Goal: Information Seeking & Learning: Learn about a topic

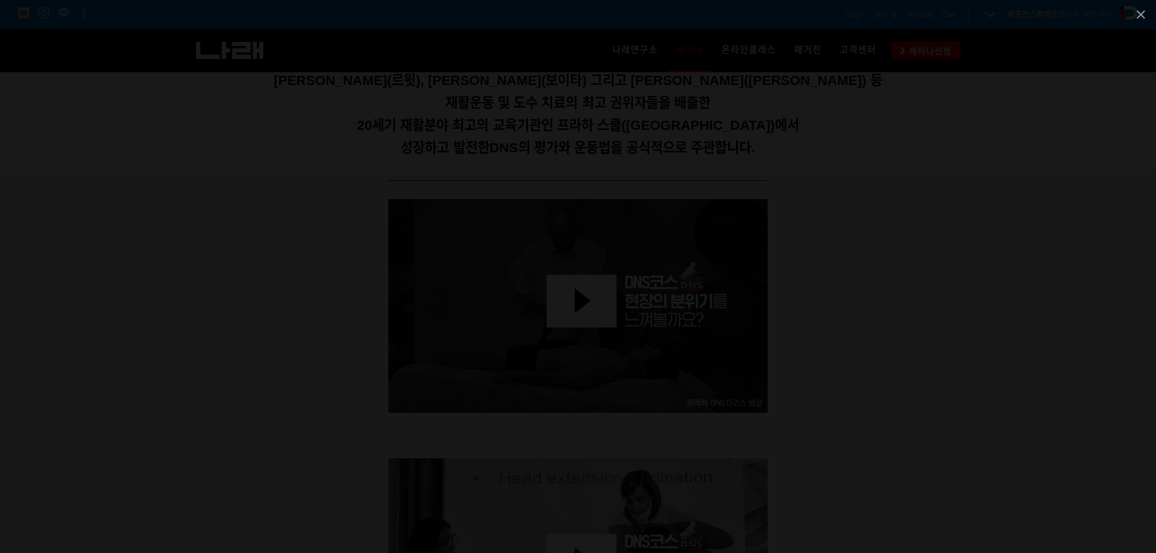
scroll to position [121, 0]
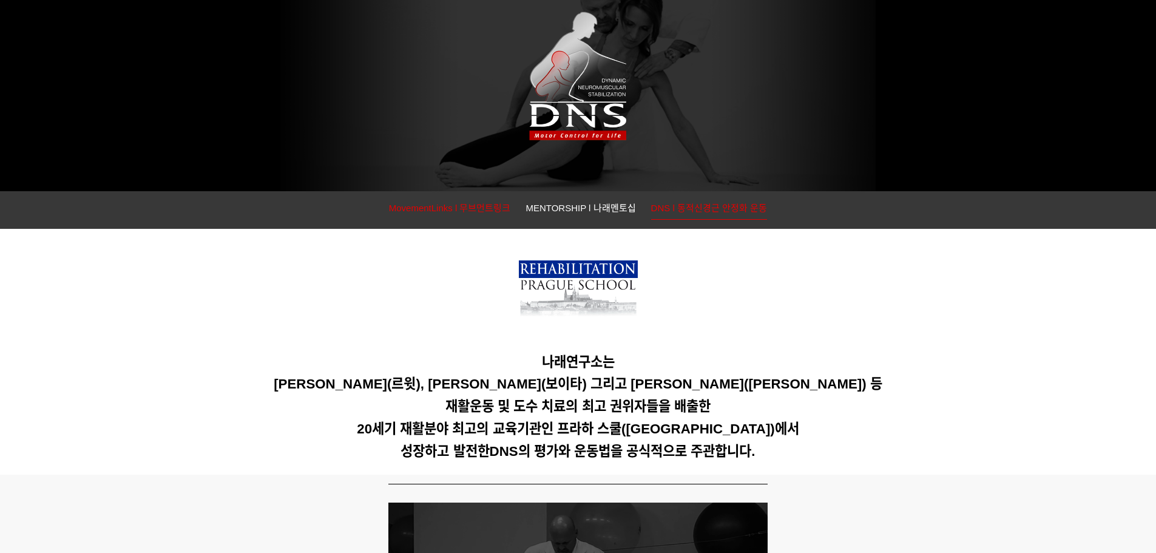
click at [436, 211] on span "MovementLinks l 무브먼트링크" at bounding box center [450, 208] width 122 height 10
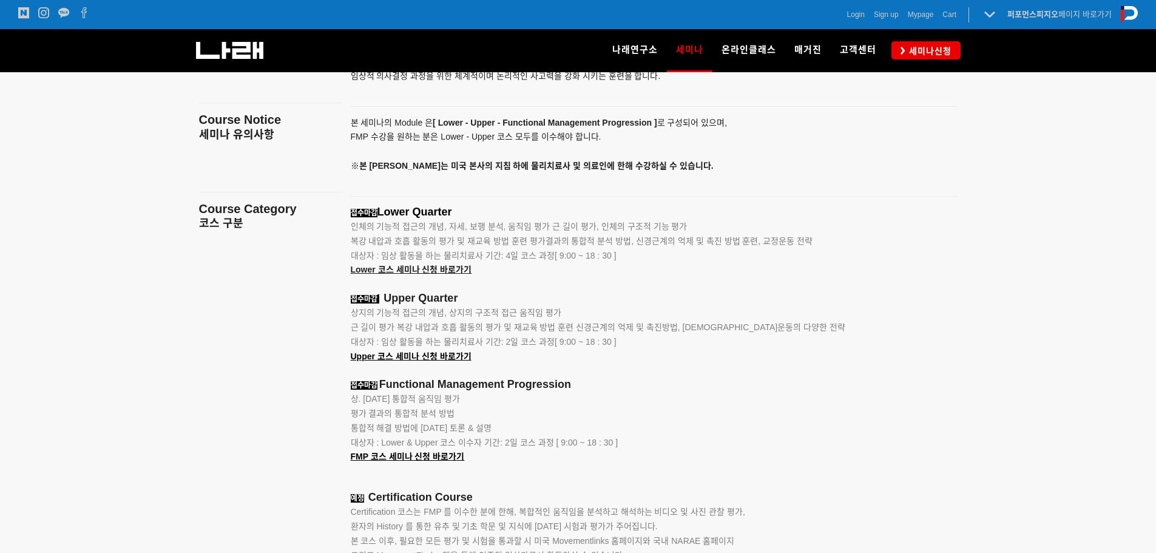
scroll to position [1759, 0]
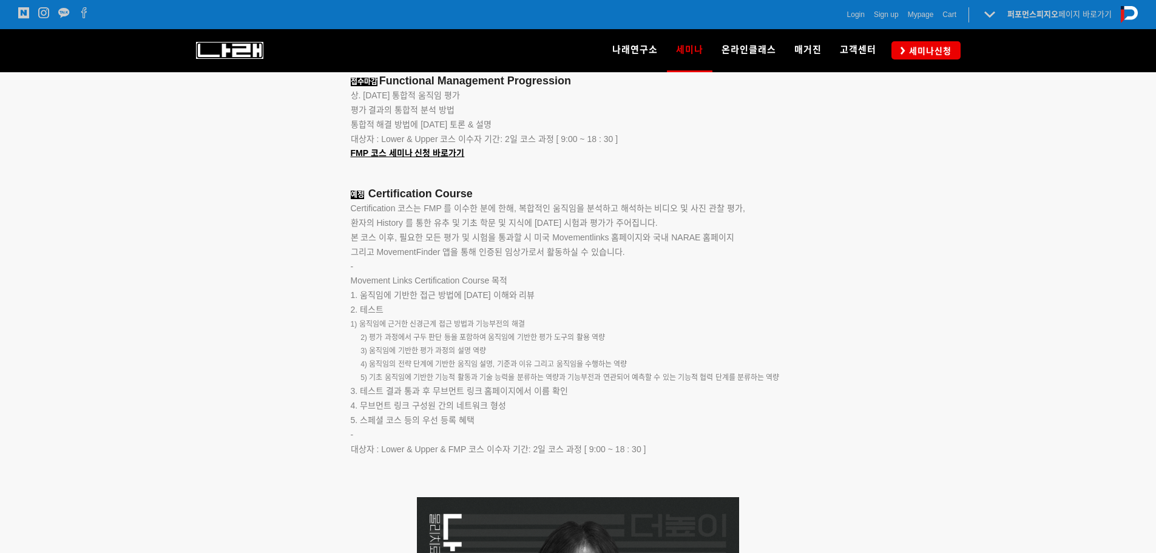
click at [203, 44] on img at bounding box center [229, 50] width 67 height 17
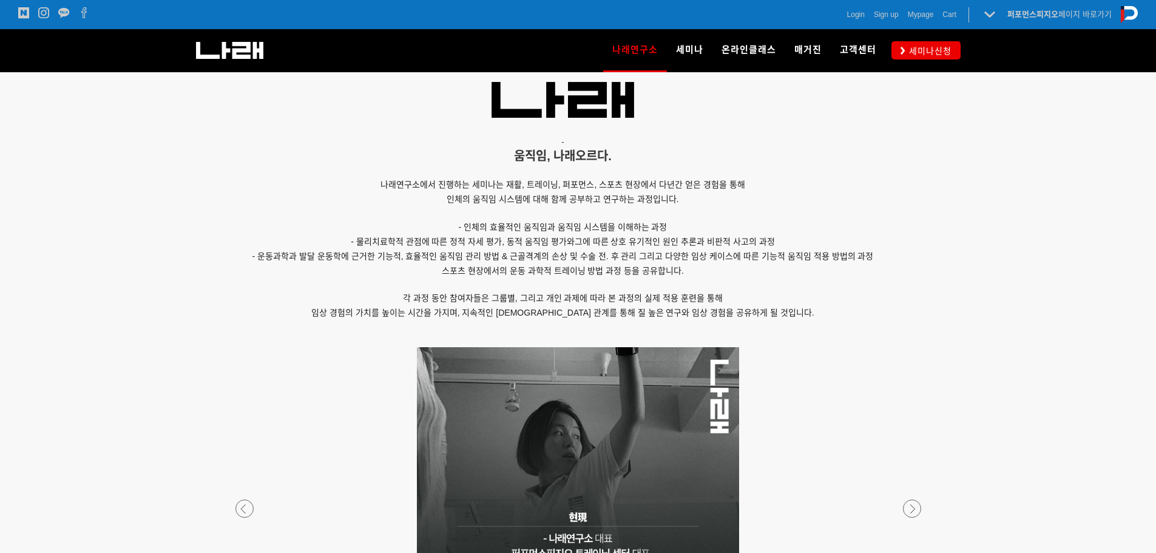
scroll to position [789, 0]
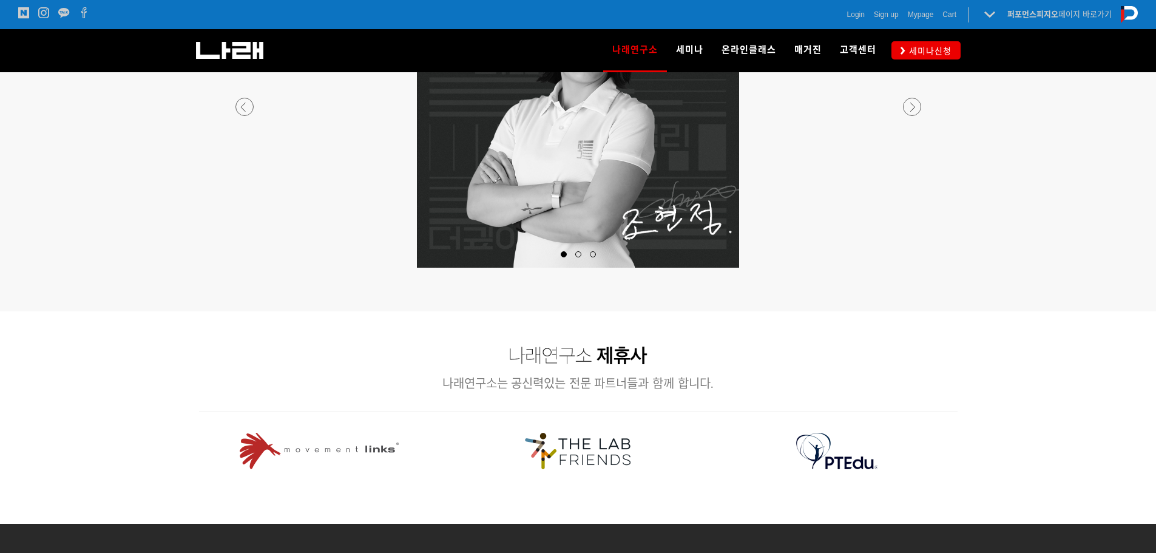
scroll to position [1335, 0]
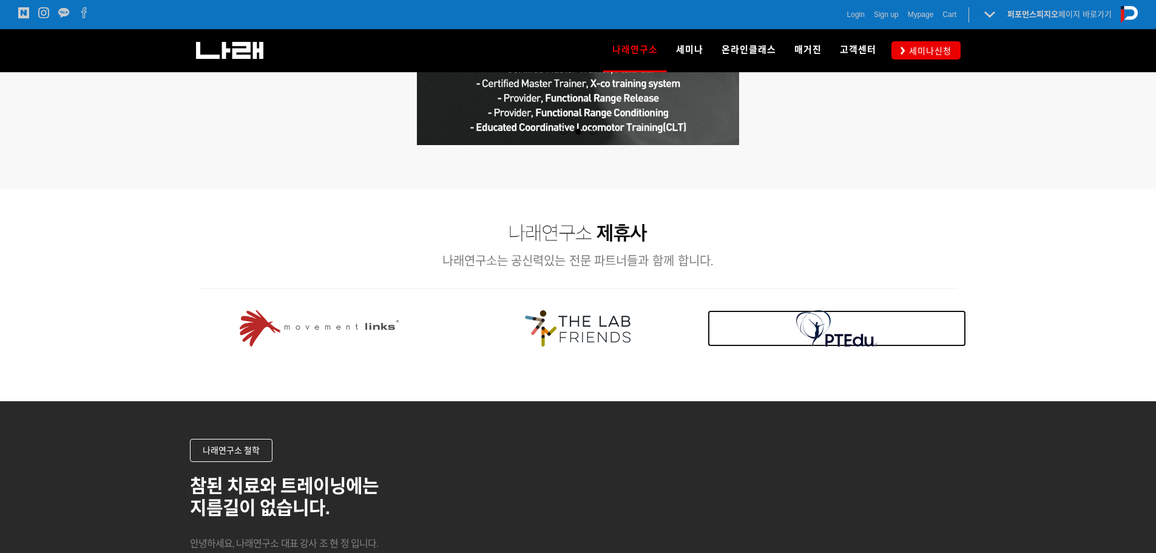
click at [838, 336] on img at bounding box center [837, 328] width 82 height 36
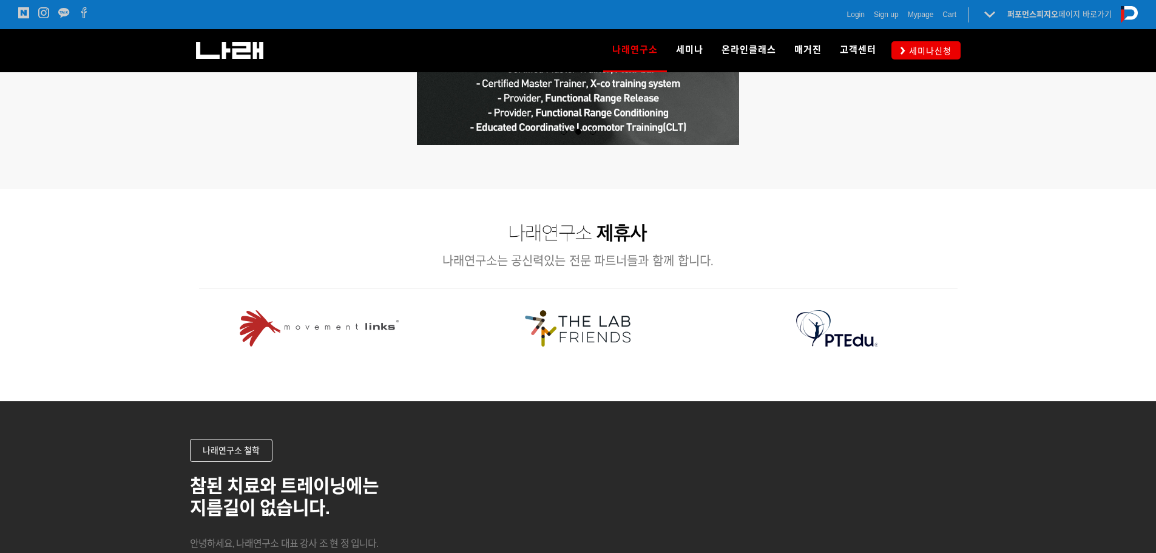
click at [599, 332] on img at bounding box center [578, 328] width 106 height 36
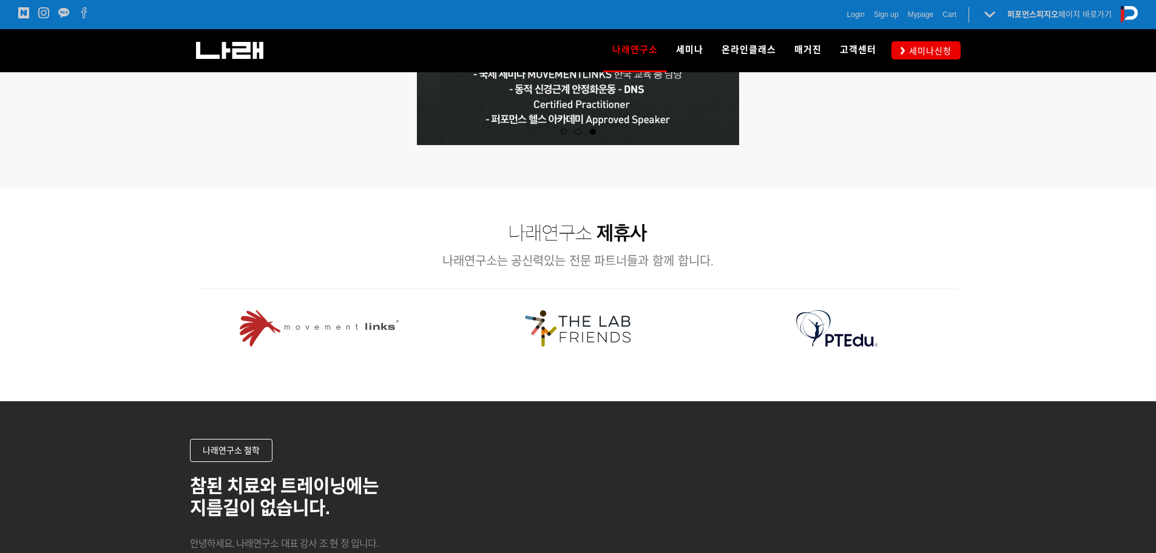
click at [598, 337] on img at bounding box center [578, 328] width 106 height 36
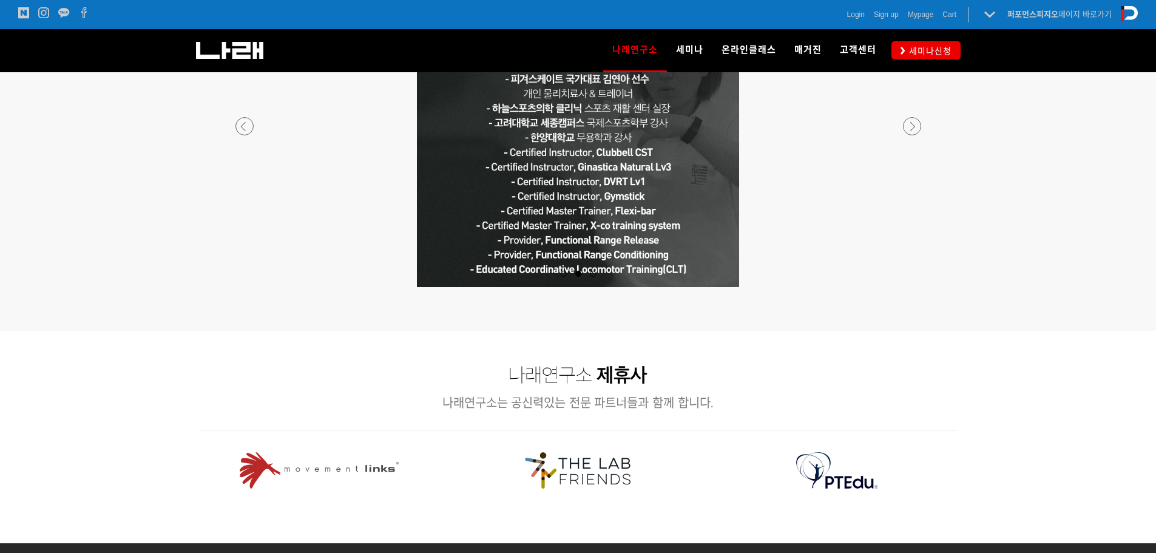
scroll to position [1088, 0]
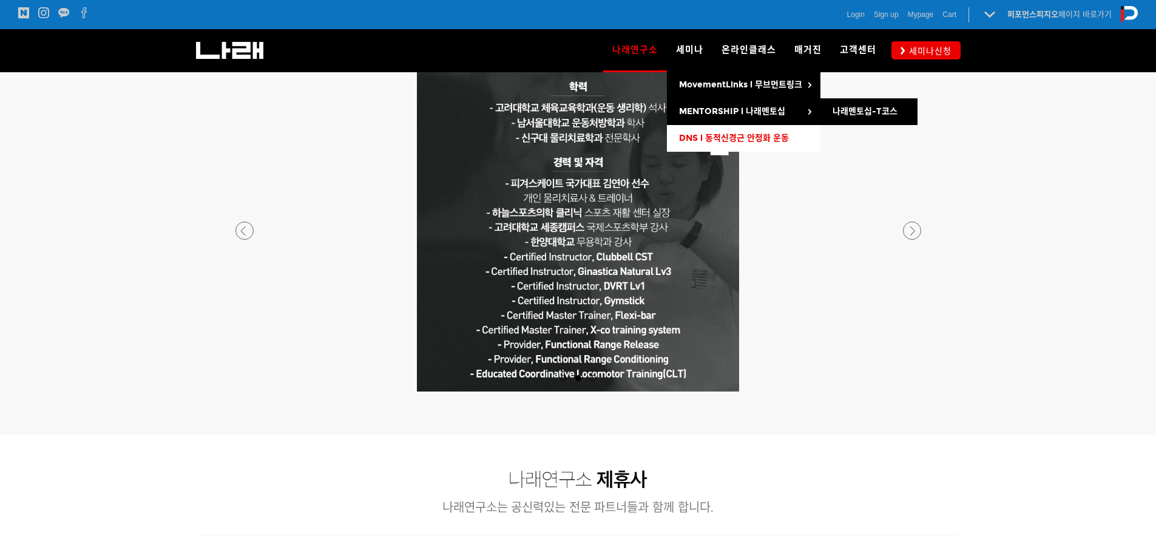
click at [715, 129] on link "DNS l 동적신경근 안정화 운동" at bounding box center [743, 138] width 153 height 27
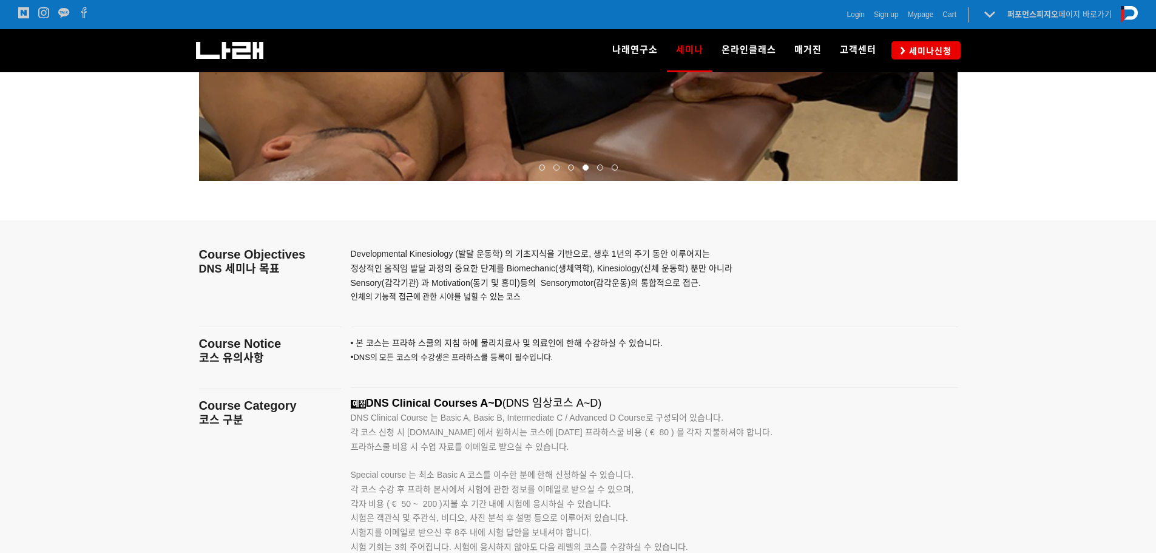
scroll to position [1699, 0]
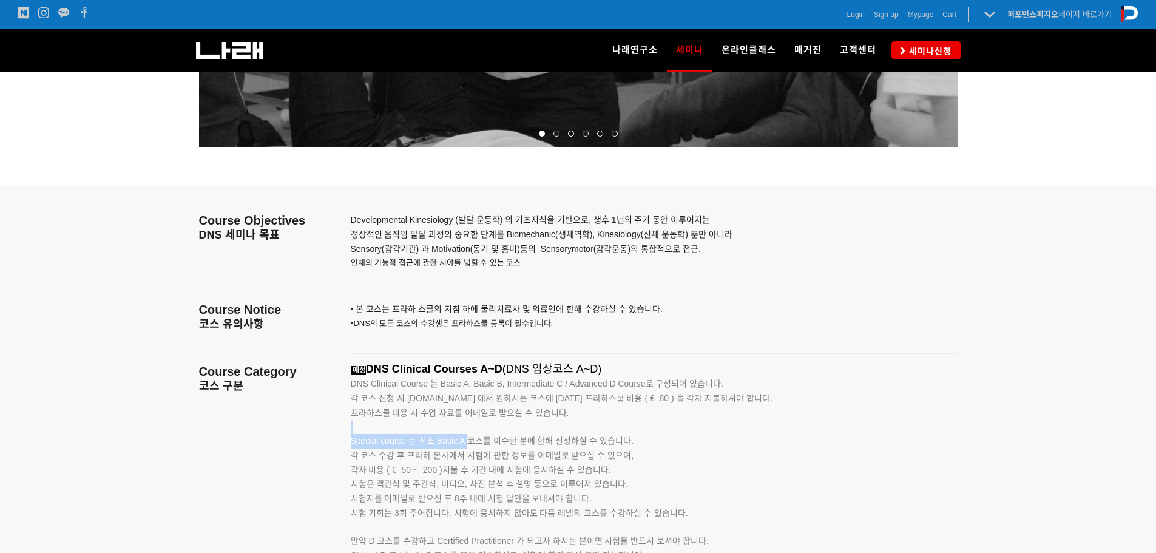
drag, startPoint x: 362, startPoint y: 433, endPoint x: 469, endPoint y: 434, distance: 106.8
click at [468, 434] on p "Special course 는 최소 Basic A 코스를 이수한 분에 한해 신청하실 수 있습니다." at bounding box center [639, 434] width 576 height 28
click at [491, 444] on span "Special course 는 최소 Basic A 코스를 이수한 분에 한해 신청하실 수 있습니다." at bounding box center [492, 441] width 283 height 10
drag, startPoint x: 350, startPoint y: 445, endPoint x: 478, endPoint y: 448, distance: 128.0
click at [466, 446] on p "Special course 는 최소 Basic A 코스를 이수한 분에 한해 신청하실 수 있습니다." at bounding box center [639, 434] width 576 height 28
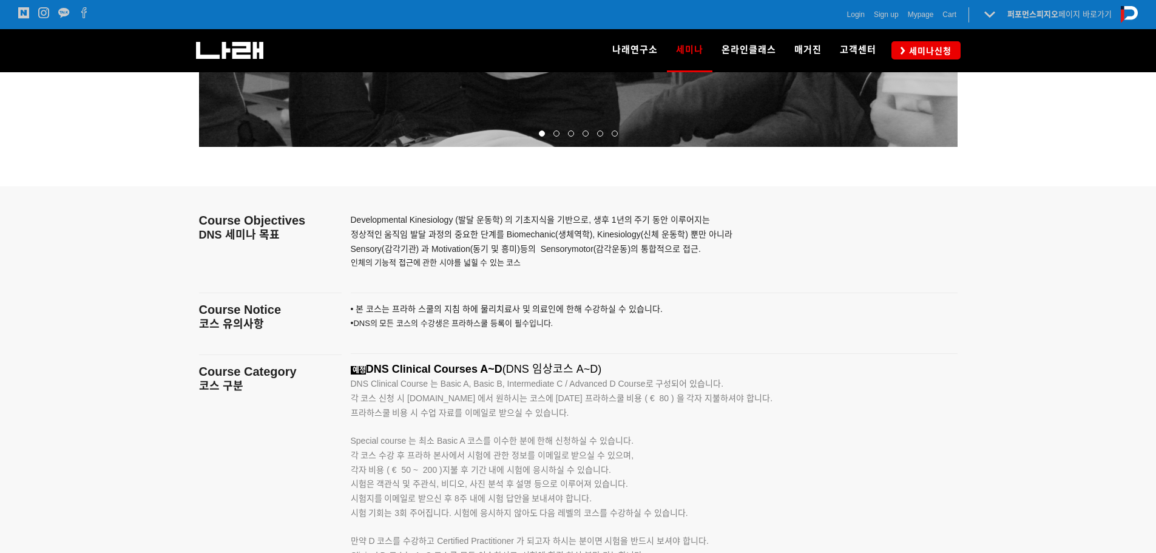
click at [504, 454] on span "각 코스 수강 후 프라하 본사에서 시험에 관한 정보를 이메일로 받으실 수 있으며," at bounding box center [492, 455] width 283 height 10
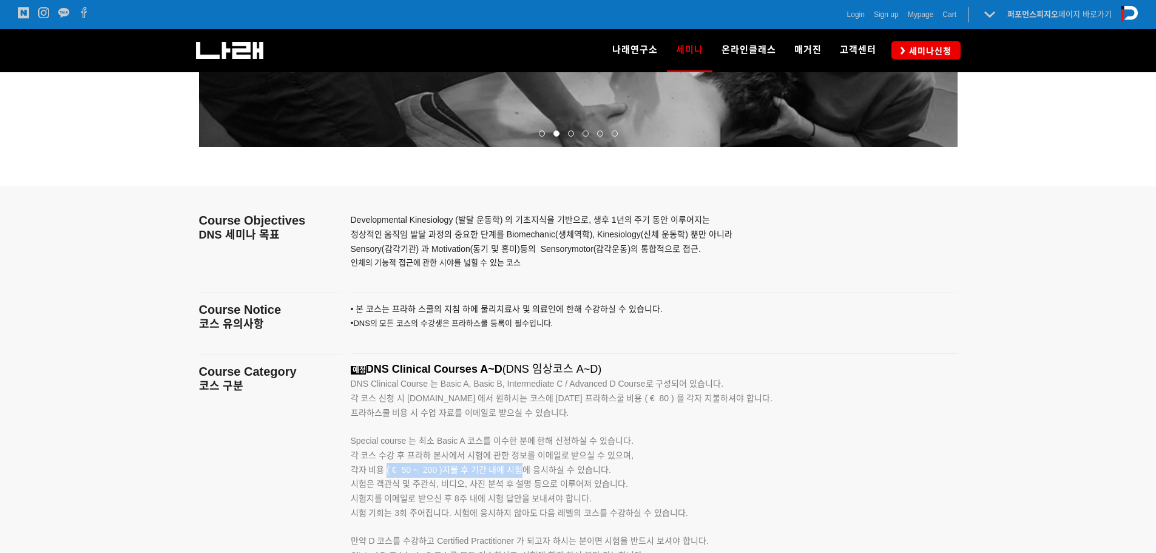
drag, startPoint x: 388, startPoint y: 465, endPoint x: 521, endPoint y: 468, distance: 132.9
click at [521, 468] on span "각자 비용 ( € 50 ~ 200 )지불 후 기간 내에 시험에 응시하실 수 있습니다." at bounding box center [481, 470] width 260 height 10
click at [522, 468] on span "각자 비용 ( € 50 ~ 200 )지불 후 기간 내에 시험에 응시하실 수 있습니다." at bounding box center [481, 470] width 260 height 10
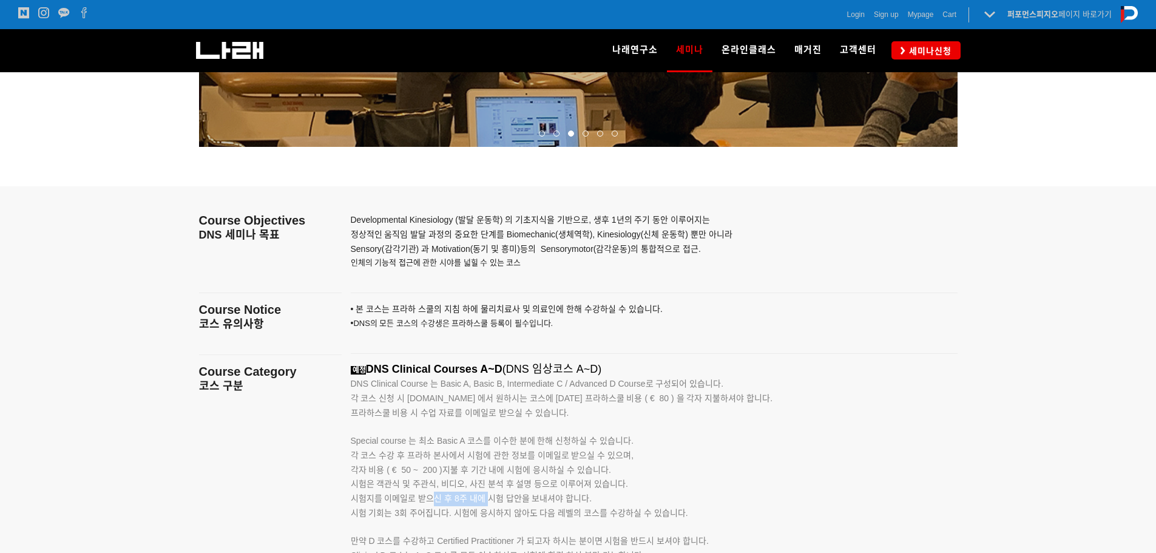
drag, startPoint x: 432, startPoint y: 500, endPoint x: 487, endPoint y: 500, distance: 54.6
click at [487, 500] on span "시험지를 이메일로 받으신 후 8주 내에 시험 답안을 보내셔야 합니다." at bounding box center [471, 498] width 241 height 10
drag, startPoint x: 385, startPoint y: 516, endPoint x: 432, endPoint y: 511, distance: 47.0
click at [432, 511] on span "시험 기회는 3회 주어집니다. 시험에 응시하지 않아도 다음 레벨의 코스를 수강하실 수 있습니다." at bounding box center [519, 513] width 337 height 10
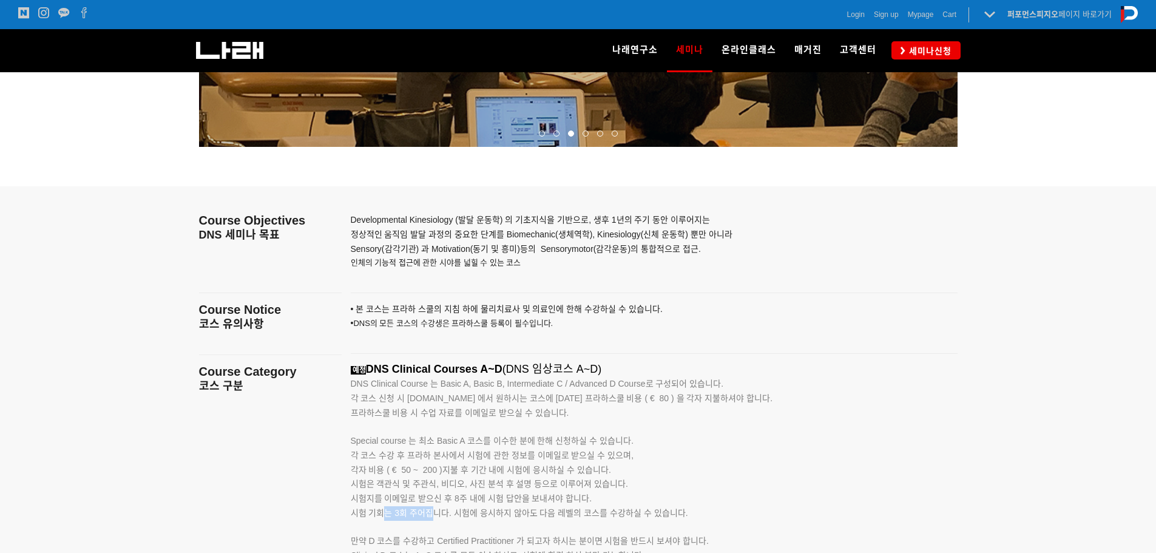
click at [432, 511] on span "시험 기회는 3회 주어집니다. 시험에 응시하지 않아도 다음 레벨의 코스를 수강하실 수 있습니다." at bounding box center [519, 513] width 337 height 10
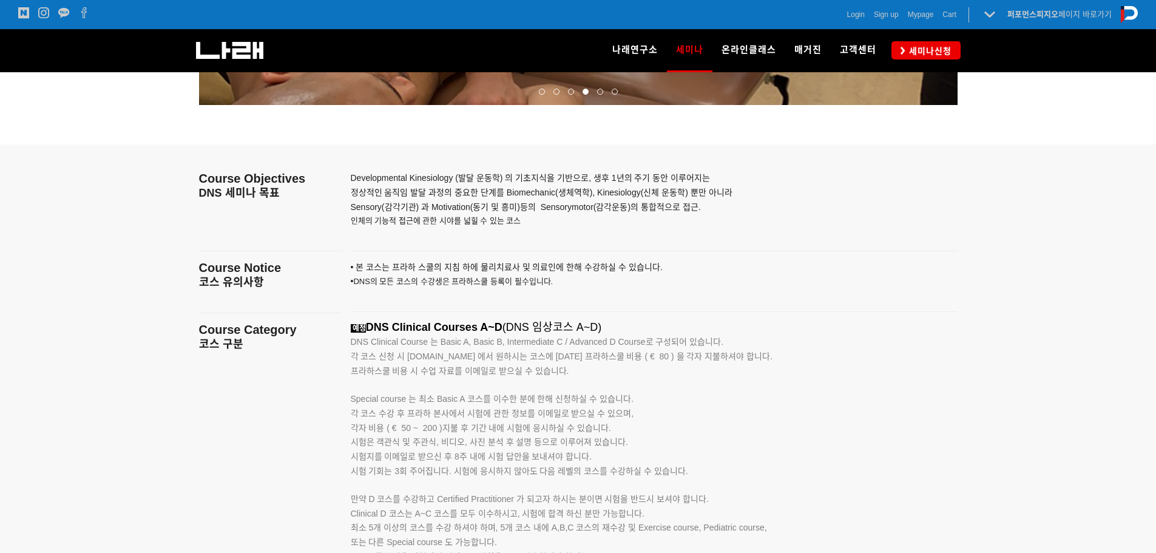
scroll to position [1759, 0]
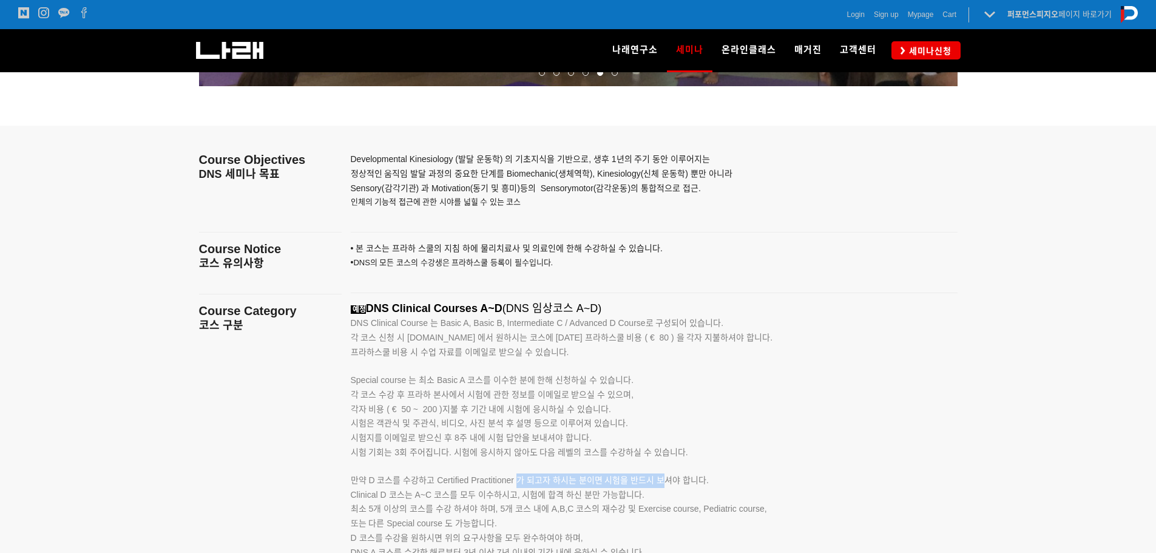
drag, startPoint x: 516, startPoint y: 482, endPoint x: 666, endPoint y: 480, distance: 149.9
click at [666, 480] on span "만약 D 코스를 수강하고 Certified Practitioner 가 되고자 하시는 분이면 시험을 반드시 보셔야 합니다." at bounding box center [530, 480] width 359 height 10
drag, startPoint x: 369, startPoint y: 497, endPoint x: 605, endPoint y: 498, distance: 236.0
click at [605, 498] on span "Clinical D 코스는 A~C 코스를 모두 이수하시고, 시험에 합격 하신 분만 가능합니다." at bounding box center [498, 495] width 294 height 10
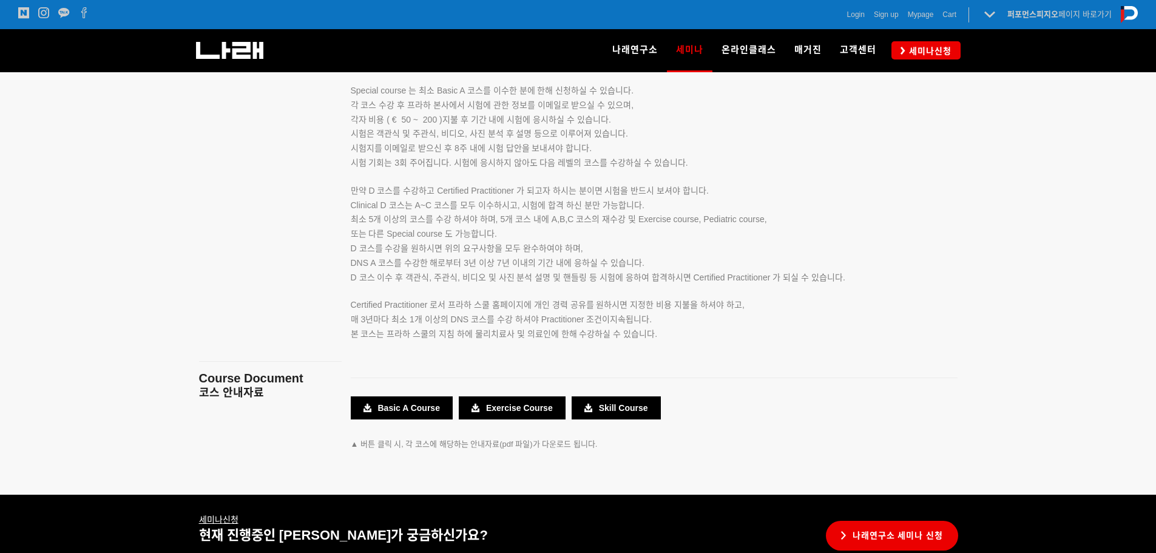
scroll to position [2063, 0]
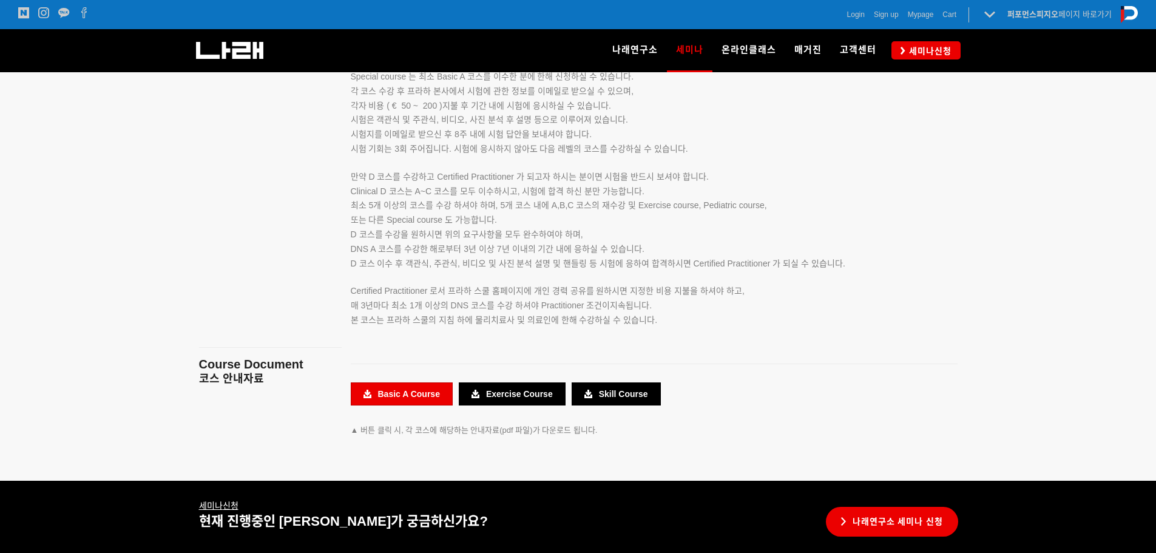
click at [428, 401] on link "Basic A Course" at bounding box center [402, 393] width 102 height 23
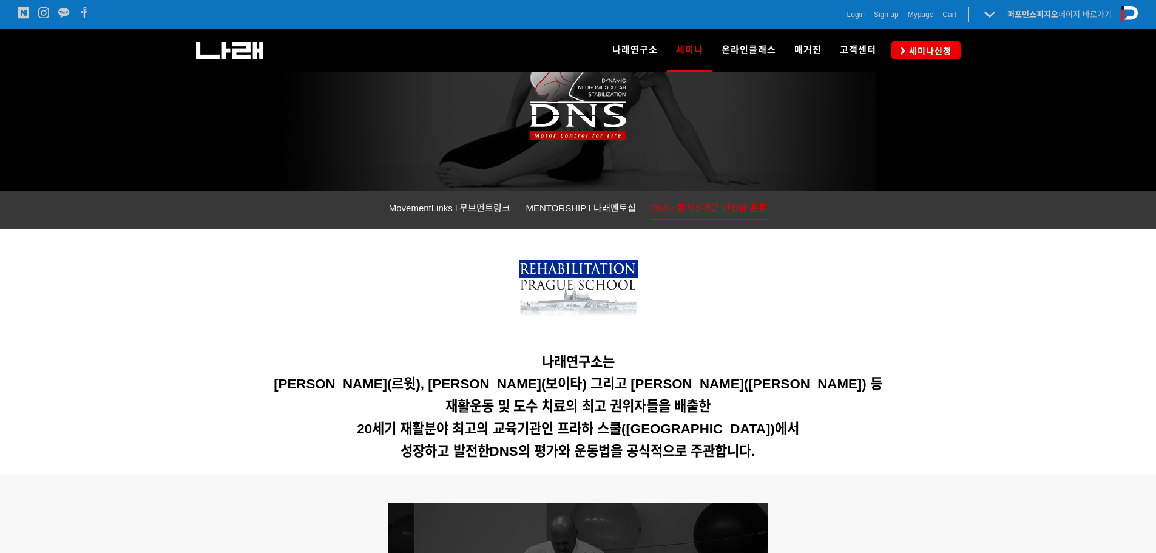
scroll to position [0, 0]
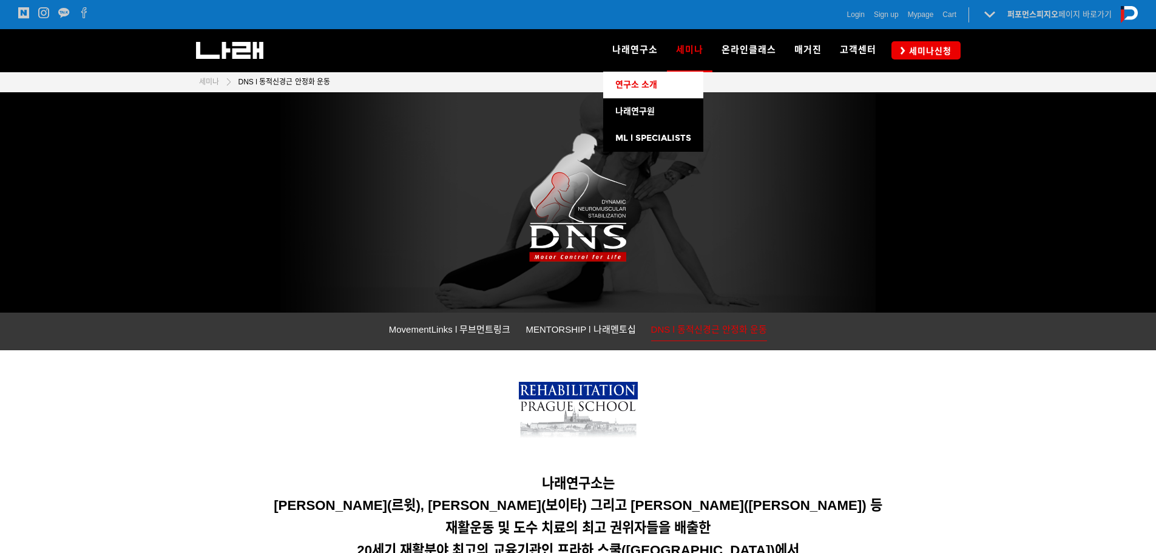
click at [641, 89] on span "연구소 소개" at bounding box center [636, 84] width 42 height 10
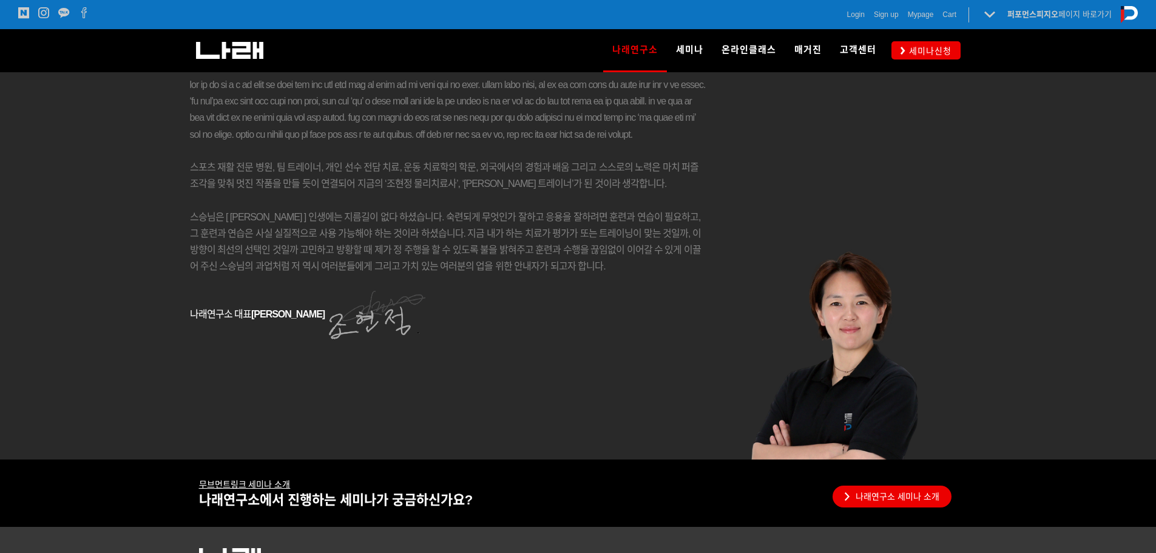
scroll to position [2153, 0]
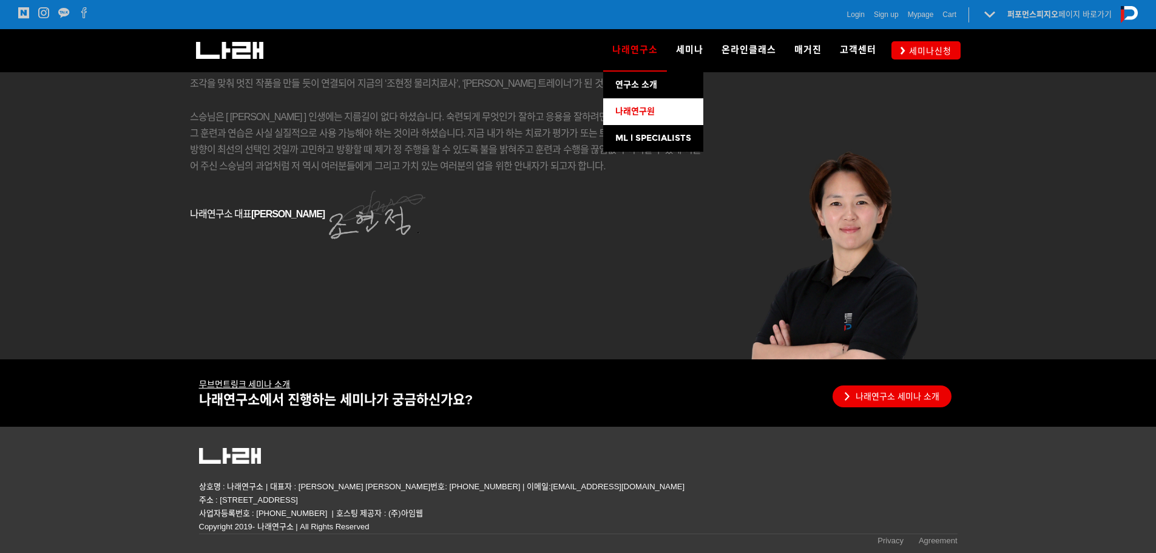
click at [652, 105] on link "나래연구원" at bounding box center [653, 111] width 100 height 27
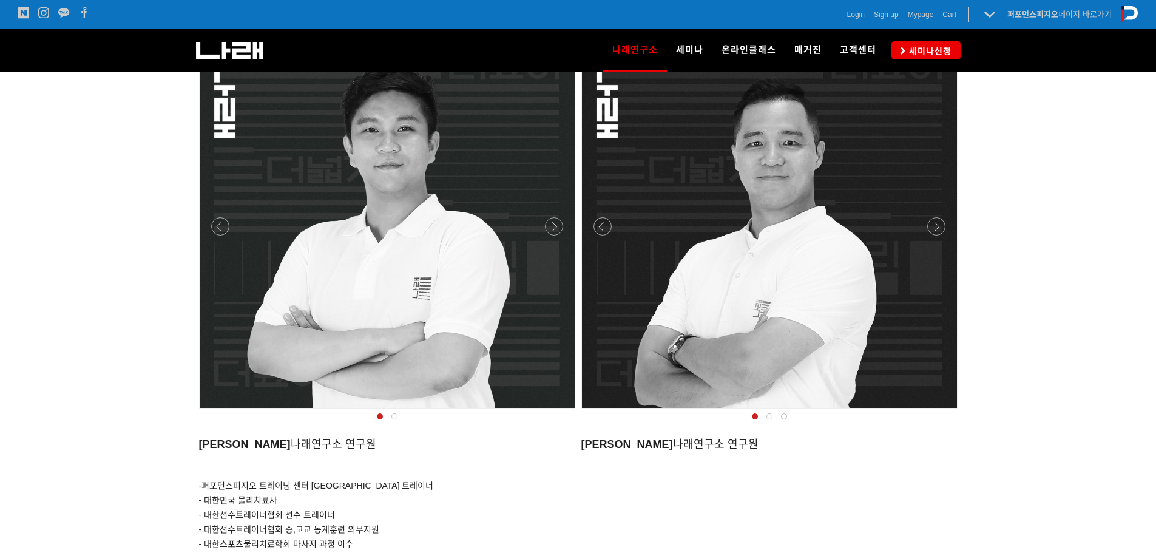
scroll to position [1031, 0]
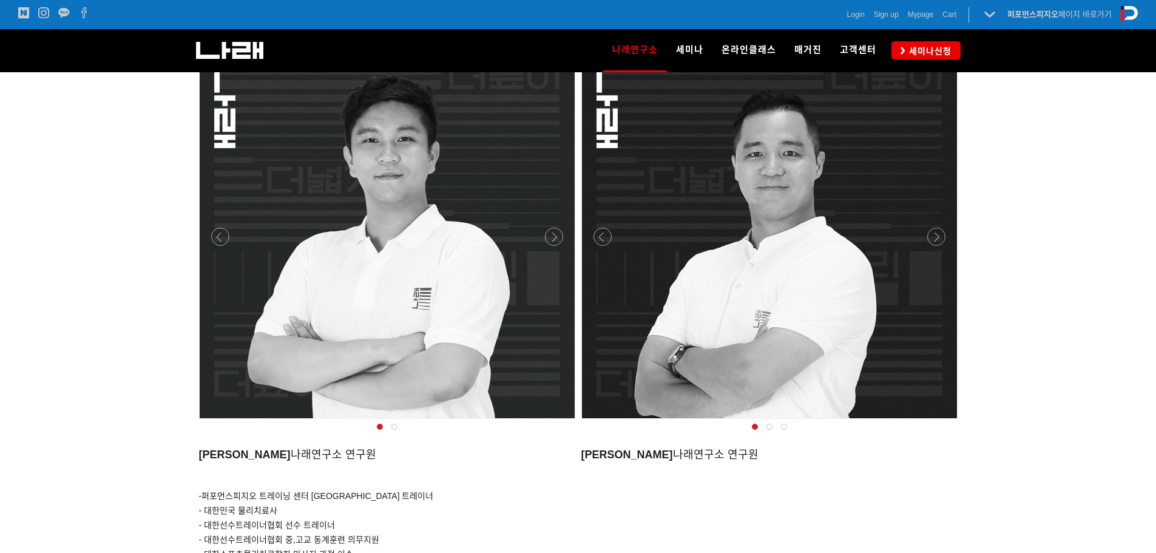
click at [765, 429] on div at bounding box center [769, 426] width 15 height 12
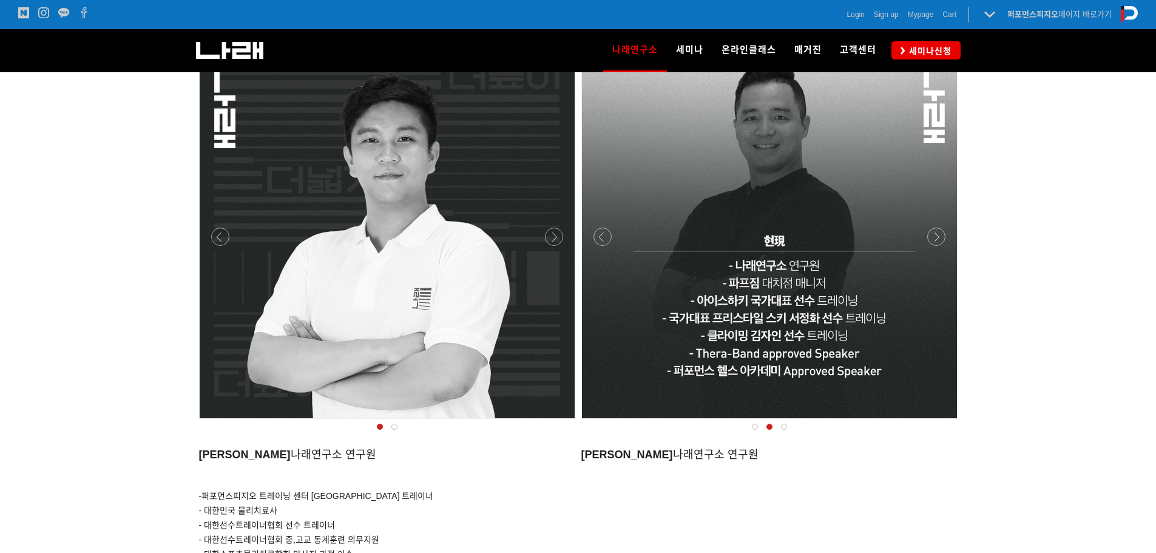
click at [781, 429] on div at bounding box center [783, 426] width 15 height 12
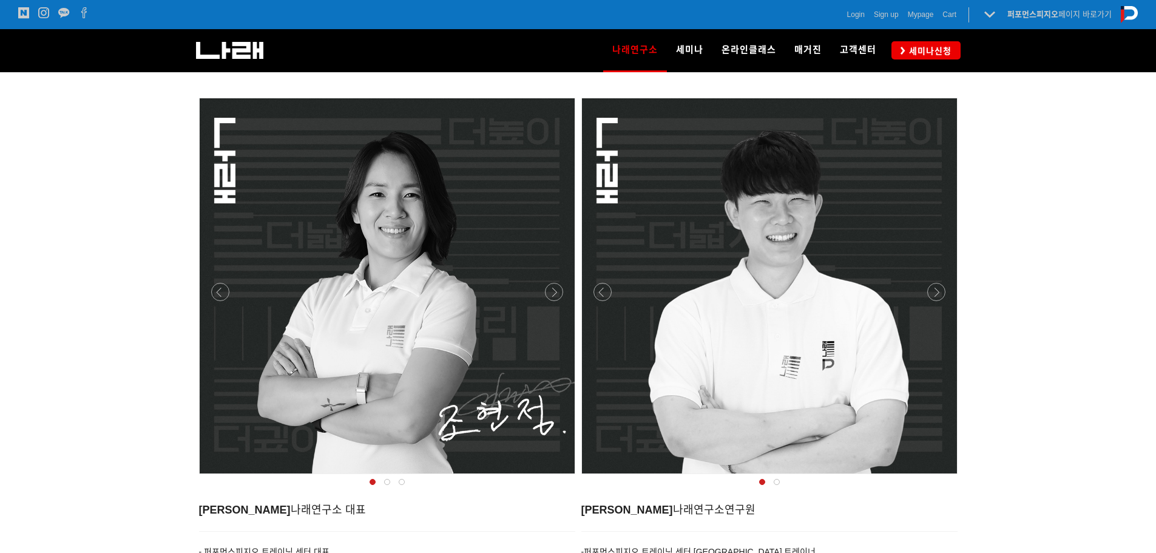
scroll to position [425, 0]
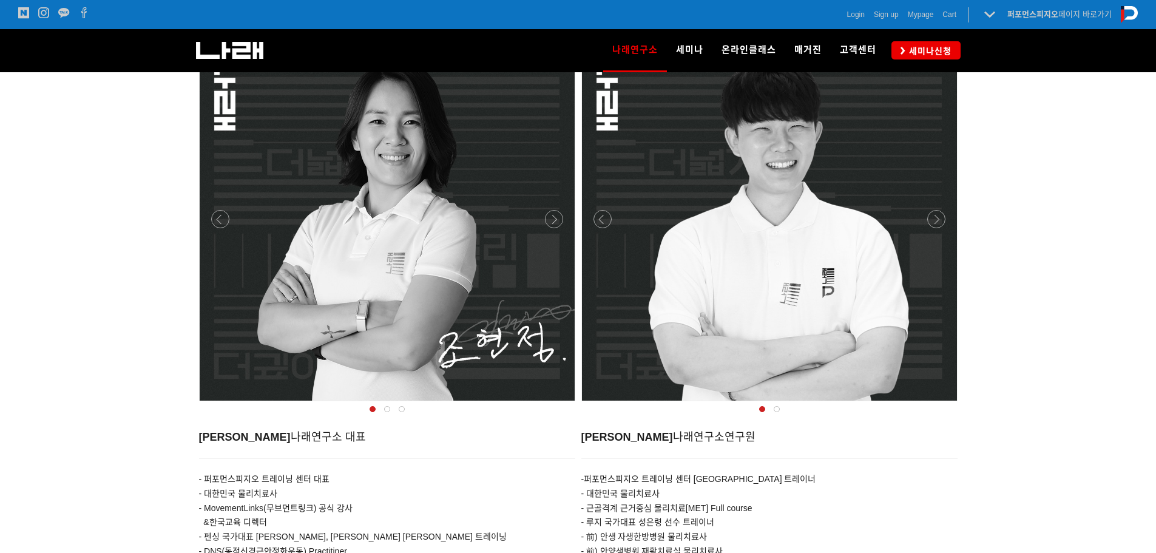
click at [560, 404] on div at bounding box center [387, 404] width 382 height 0
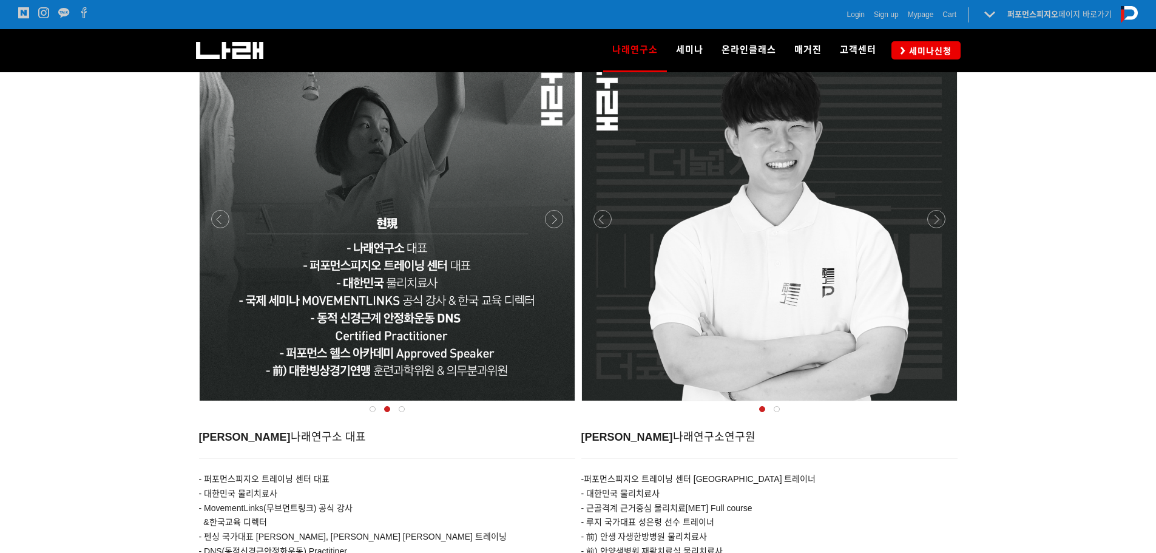
click at [560, 404] on div at bounding box center [387, 404] width 382 height 0
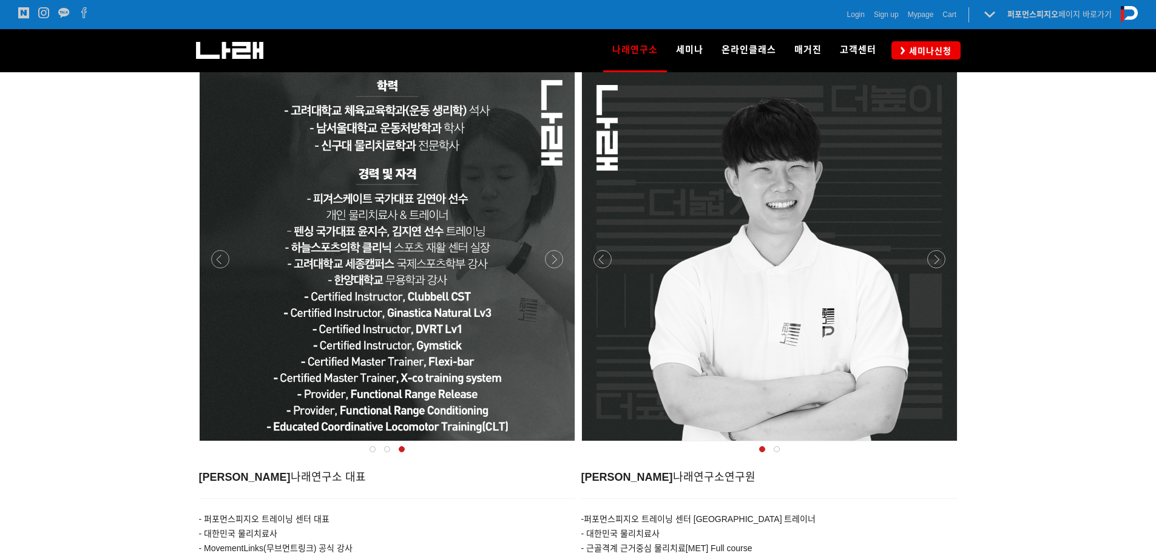
scroll to position [364, 0]
